Goal: Transaction & Acquisition: Purchase product/service

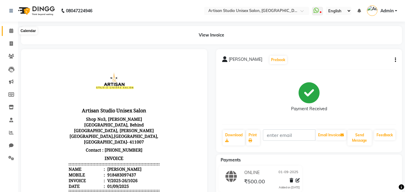
click at [11, 29] on icon at bounding box center [11, 30] width 4 height 4
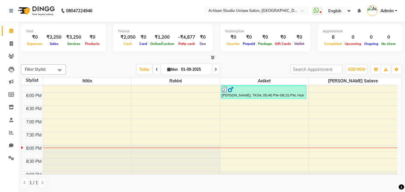
scroll to position [269, 0]
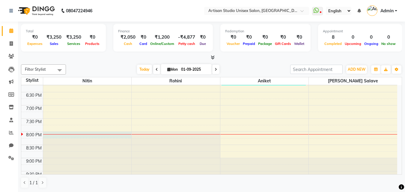
select select "31468"
select select "tentative"
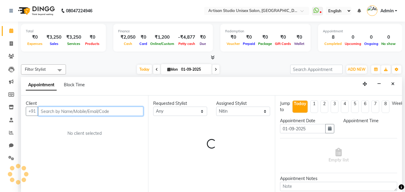
scroll to position [0, 0]
select select "1200"
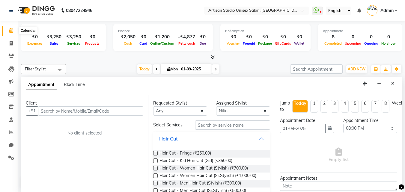
click at [12, 28] on span at bounding box center [11, 30] width 10 height 7
click at [9, 43] on span at bounding box center [11, 43] width 10 height 7
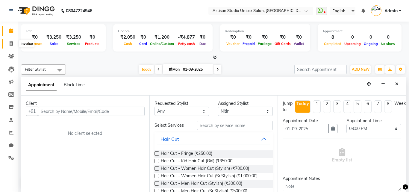
select select "4913"
select select "service"
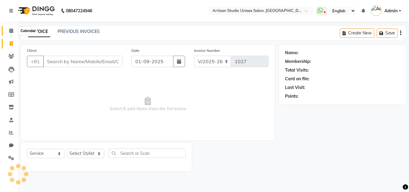
click at [11, 29] on icon at bounding box center [11, 30] width 4 height 4
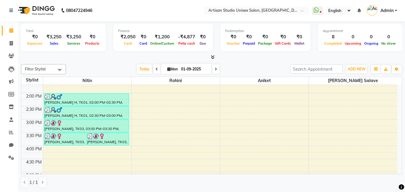
scroll to position [279, 0]
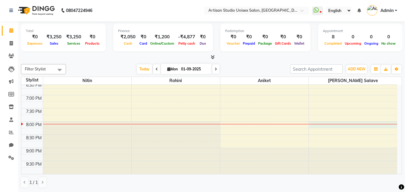
select select "65216"
select select "tentative"
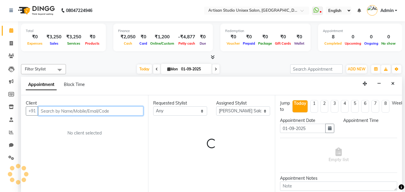
select select "1200"
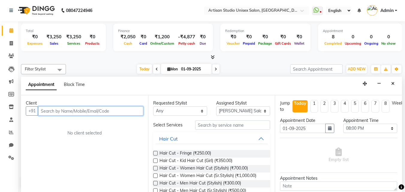
click at [59, 110] on input "text" at bounding box center [90, 110] width 105 height 9
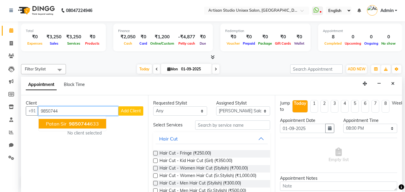
click at [60, 124] on span "Patan Sir" at bounding box center [56, 124] width 21 height 6
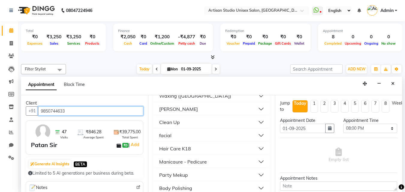
scroll to position [549, 0]
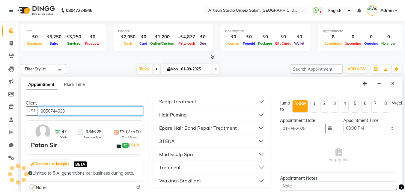
type input "9850744633"
click at [199, 182] on div "Waxing (Brazilian)" at bounding box center [180, 180] width 42 height 7
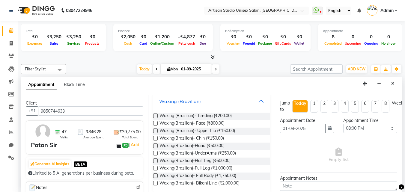
scroll to position [633, 0]
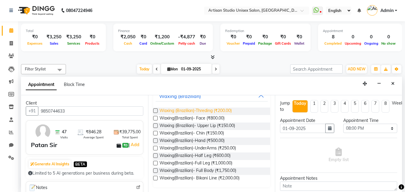
click at [204, 113] on span "Waxing (Brazilian)-Threding (₹200.00)" at bounding box center [195, 110] width 72 height 7
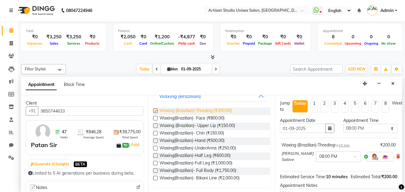
checkbox input "false"
click at [204, 125] on span "Waxing (Brazilian)- Upper Lip (₹150.00)" at bounding box center [196, 125] width 75 height 7
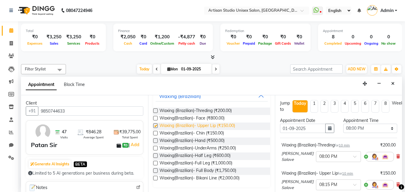
checkbox input "false"
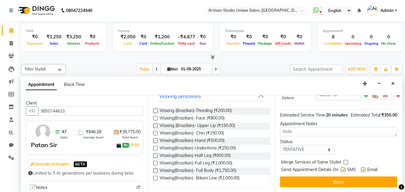
scroll to position [112, 0]
click at [342, 167] on label at bounding box center [342, 169] width 4 height 4
click at [342, 168] on input "checkbox" at bounding box center [342, 170] width 4 height 4
checkbox input "false"
click at [364, 167] on label at bounding box center [363, 169] width 4 height 4
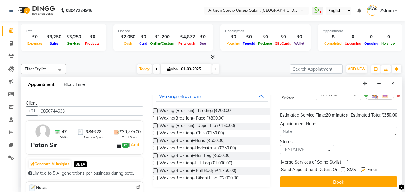
click at [364, 168] on input "checkbox" at bounding box center [363, 170] width 4 height 4
checkbox input "false"
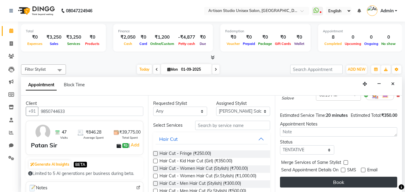
click at [343, 177] on button "Book" at bounding box center [338, 182] width 117 height 11
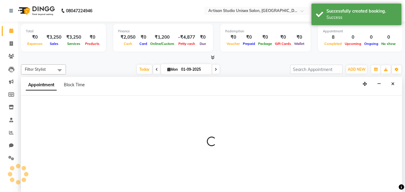
scroll to position [0, 0]
select select "65216"
select select "1200"
select select "tentative"
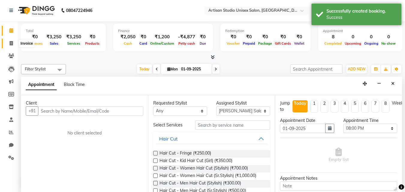
drag, startPoint x: 13, startPoint y: 44, endPoint x: 11, endPoint y: 34, distance: 9.9
click at [13, 44] on span at bounding box center [11, 43] width 10 height 7
select select "4913"
select select "service"
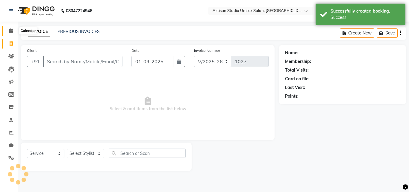
click at [12, 32] on icon at bounding box center [11, 30] width 4 height 4
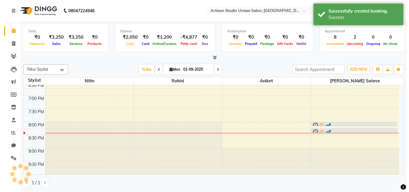
scroll to position [0, 0]
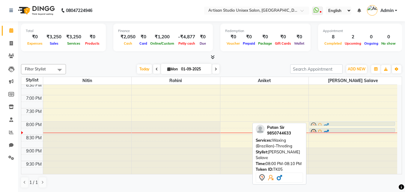
drag, startPoint x: 322, startPoint y: 123, endPoint x: 319, endPoint y: 126, distance: 4.7
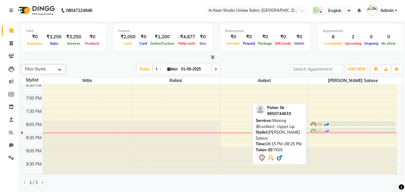
click at [317, 128] on link "[PERSON_NAME], TK05, 08:15 PM-08:25 PM, Waxing (Brazilian)- Upper Lip" at bounding box center [352, 130] width 86 height 4
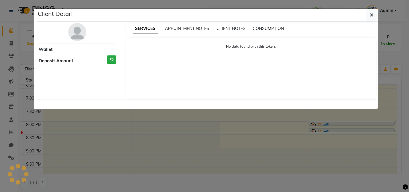
select select "7"
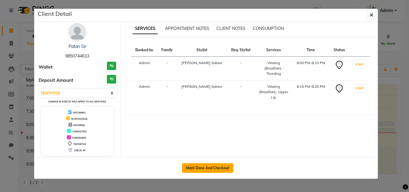
click at [211, 166] on button "Mark Done And Checkout" at bounding box center [207, 168] width 51 height 10
select select "4913"
select select "service"
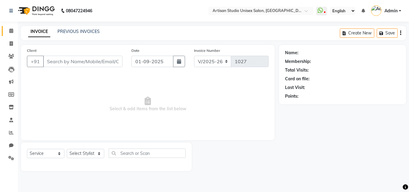
type input "9850744633"
select select "65216"
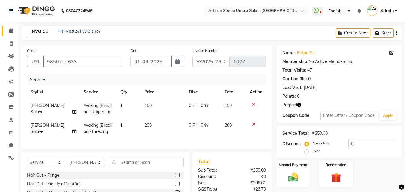
scroll to position [60, 0]
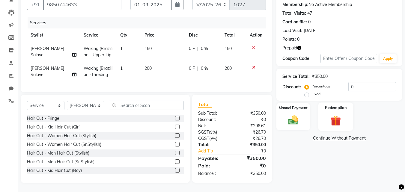
click at [339, 122] on img at bounding box center [335, 120] width 17 height 13
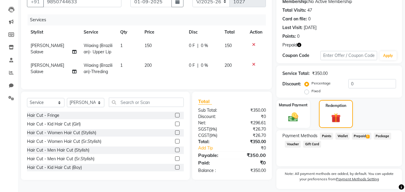
click at [365, 137] on span "Prepaid 2" at bounding box center [361, 136] width 19 height 7
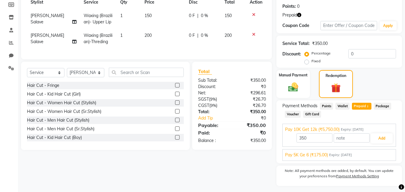
scroll to position [105, 0]
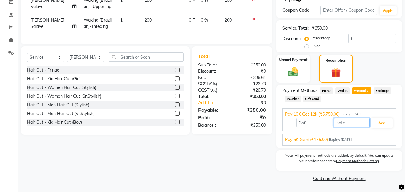
click at [342, 125] on input "text" at bounding box center [351, 122] width 36 height 9
type input "1"
type input "3"
click at [383, 123] on button "Add" at bounding box center [381, 123] width 22 height 10
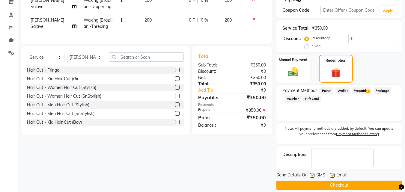
scroll to position [112, 0]
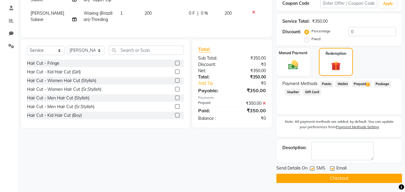
click at [311, 169] on label at bounding box center [312, 168] width 4 height 4
click at [311, 169] on input "checkbox" at bounding box center [312, 169] width 4 height 4
checkbox input "false"
click at [334, 169] on div "Email" at bounding box center [340, 168] width 21 height 7
click at [333, 169] on label at bounding box center [332, 168] width 4 height 4
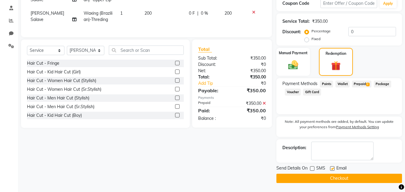
click at [333, 169] on input "checkbox" at bounding box center [332, 169] width 4 height 4
checkbox input "false"
click at [328, 176] on button "Checkout" at bounding box center [338, 178] width 125 height 9
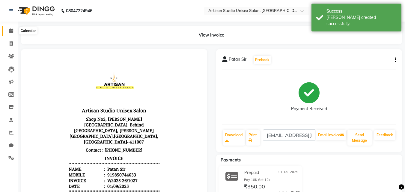
click at [12, 31] on icon at bounding box center [11, 30] width 4 height 4
